Goal: Task Accomplishment & Management: Manage account settings

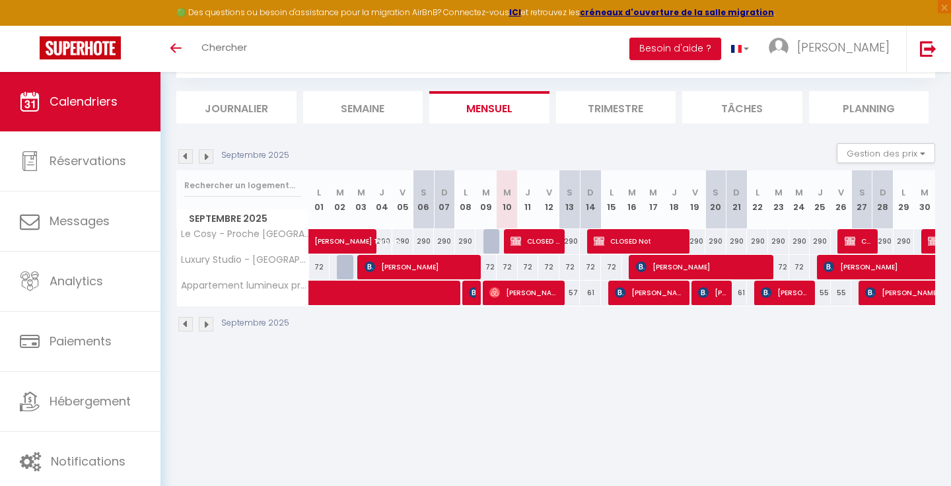
click at [209, 163] on img at bounding box center [206, 156] width 15 height 15
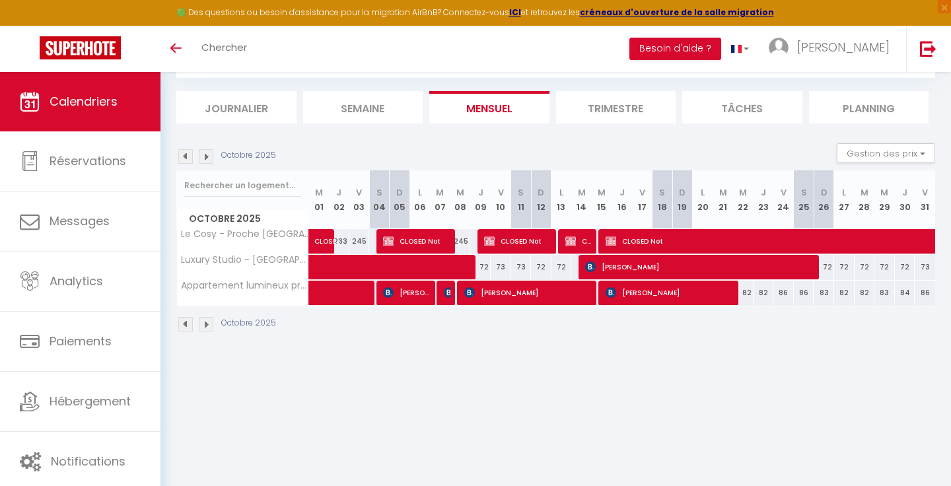
click at [186, 151] on img at bounding box center [185, 156] width 15 height 15
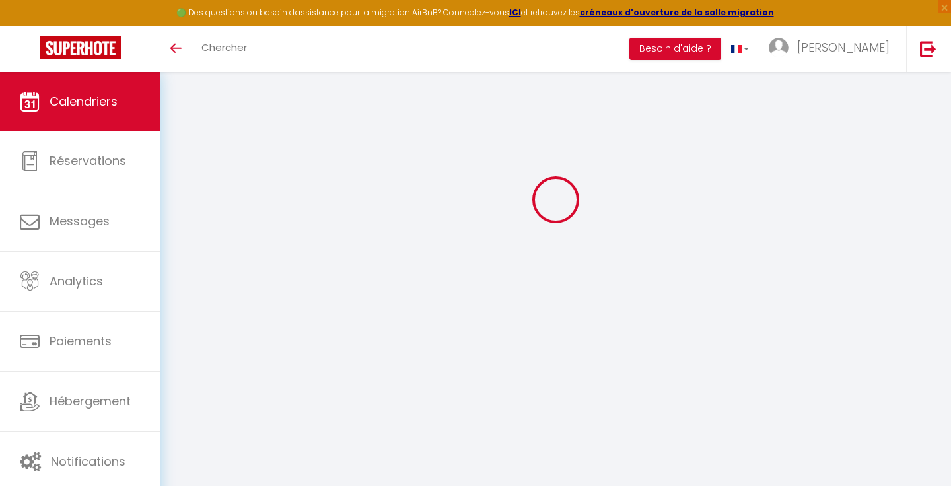
select select
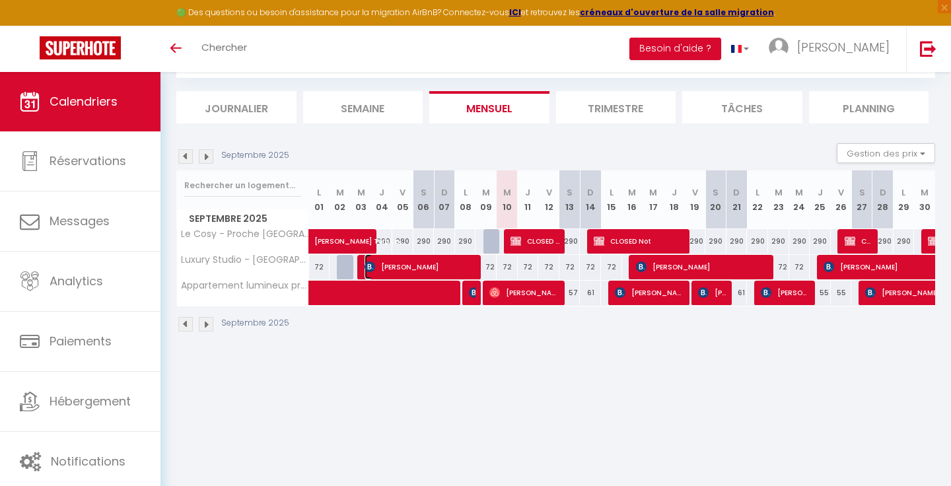
click at [448, 261] on span "[PERSON_NAME]" at bounding box center [420, 266] width 113 height 25
select select "OK"
select select "KO"
select select "1"
select select "0"
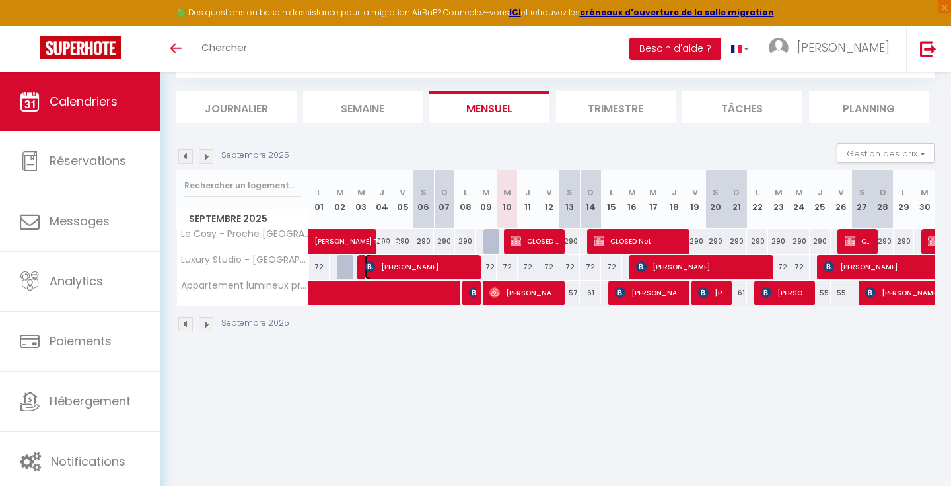
select select "1"
select select
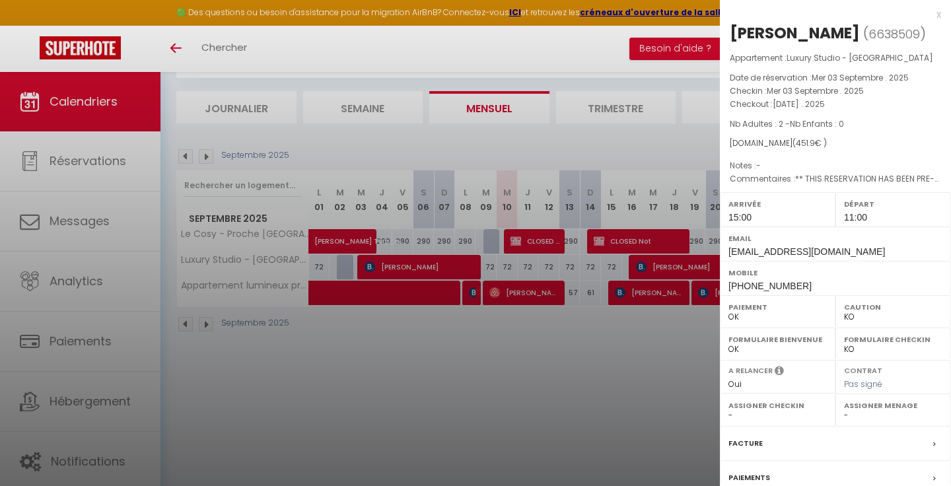
click at [491, 343] on div at bounding box center [475, 243] width 951 height 486
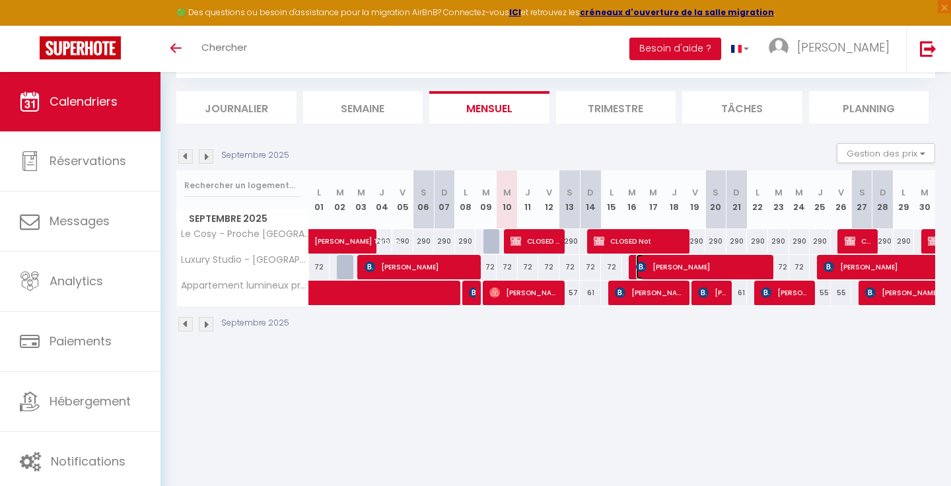
click at [696, 266] on span "[PERSON_NAME]" at bounding box center [703, 266] width 134 height 25
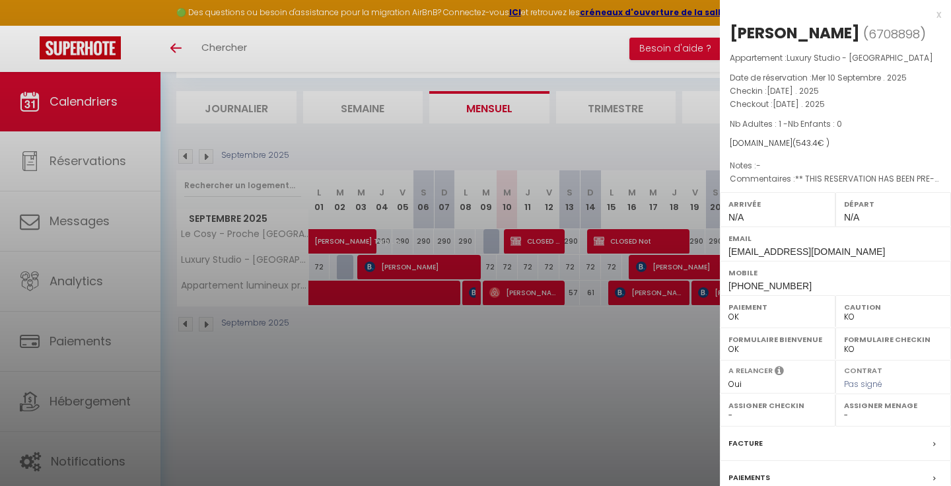
click at [611, 372] on div at bounding box center [475, 243] width 951 height 486
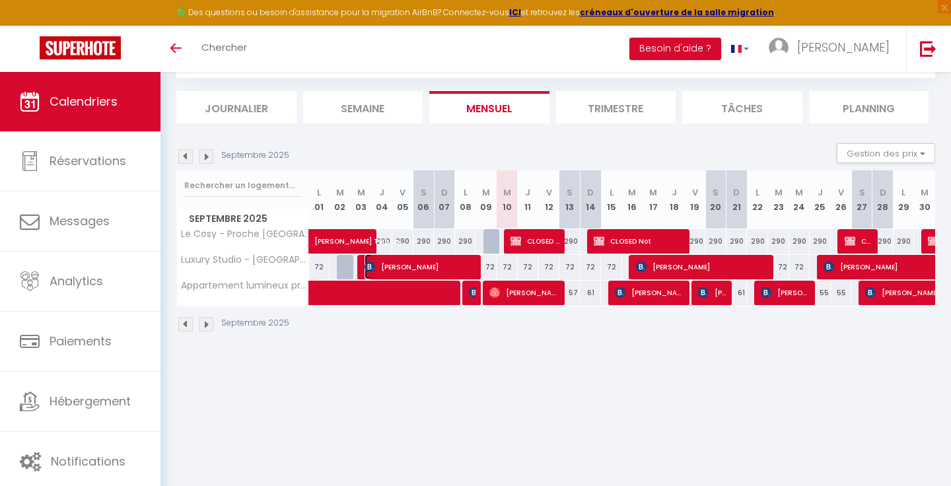
click at [463, 261] on span "[PERSON_NAME]" at bounding box center [420, 266] width 113 height 25
select select "1"
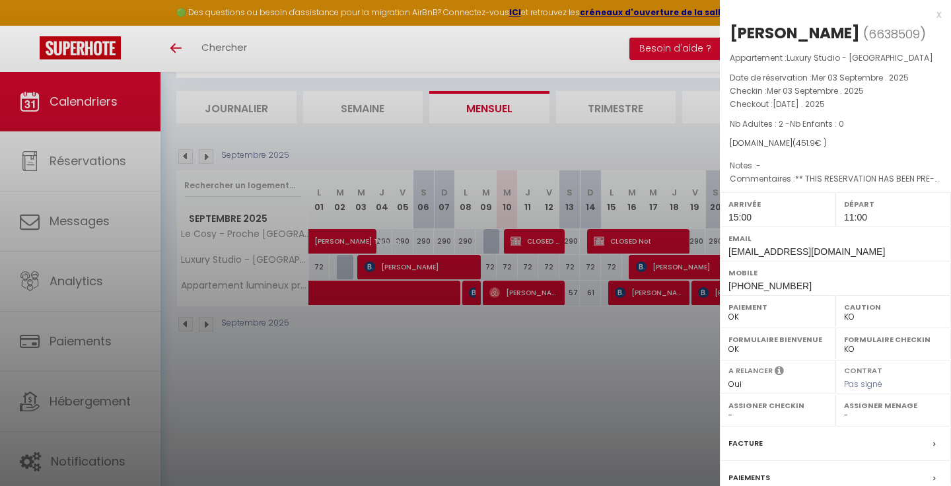
click at [577, 379] on div at bounding box center [475, 243] width 951 height 486
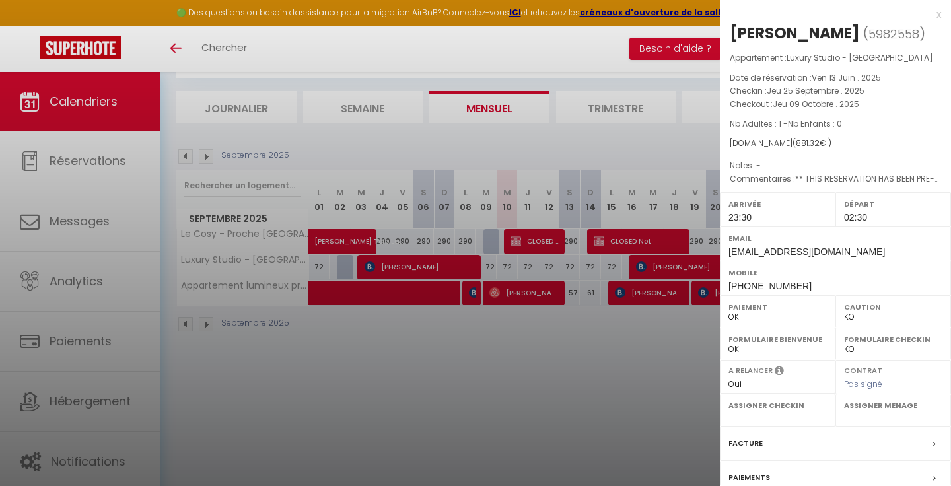
click at [616, 366] on div at bounding box center [475, 243] width 951 height 486
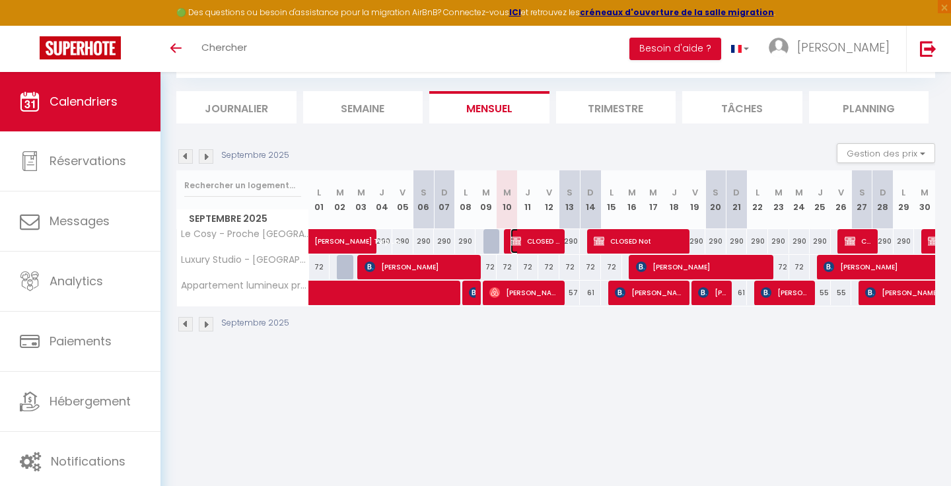
click at [516, 236] on img at bounding box center [515, 241] width 11 height 11
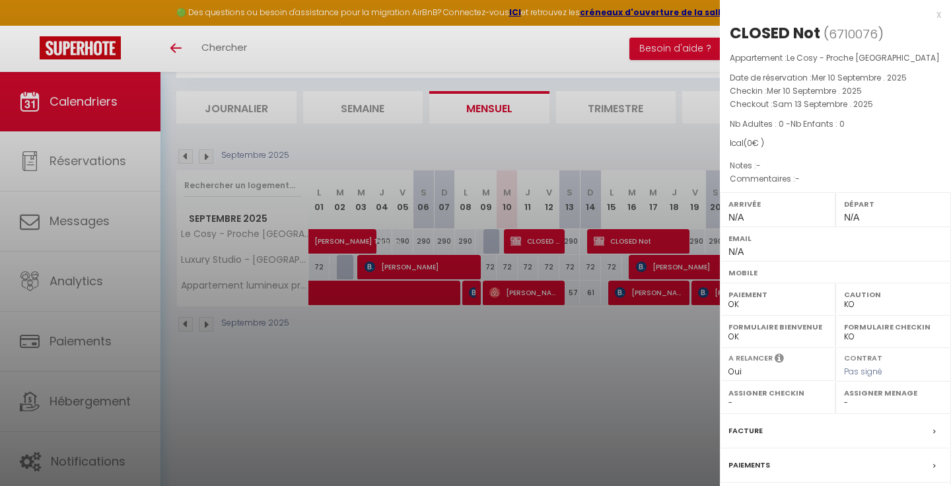
click at [510, 358] on div at bounding box center [475, 243] width 951 height 486
